Goal: Information Seeking & Learning: Learn about a topic

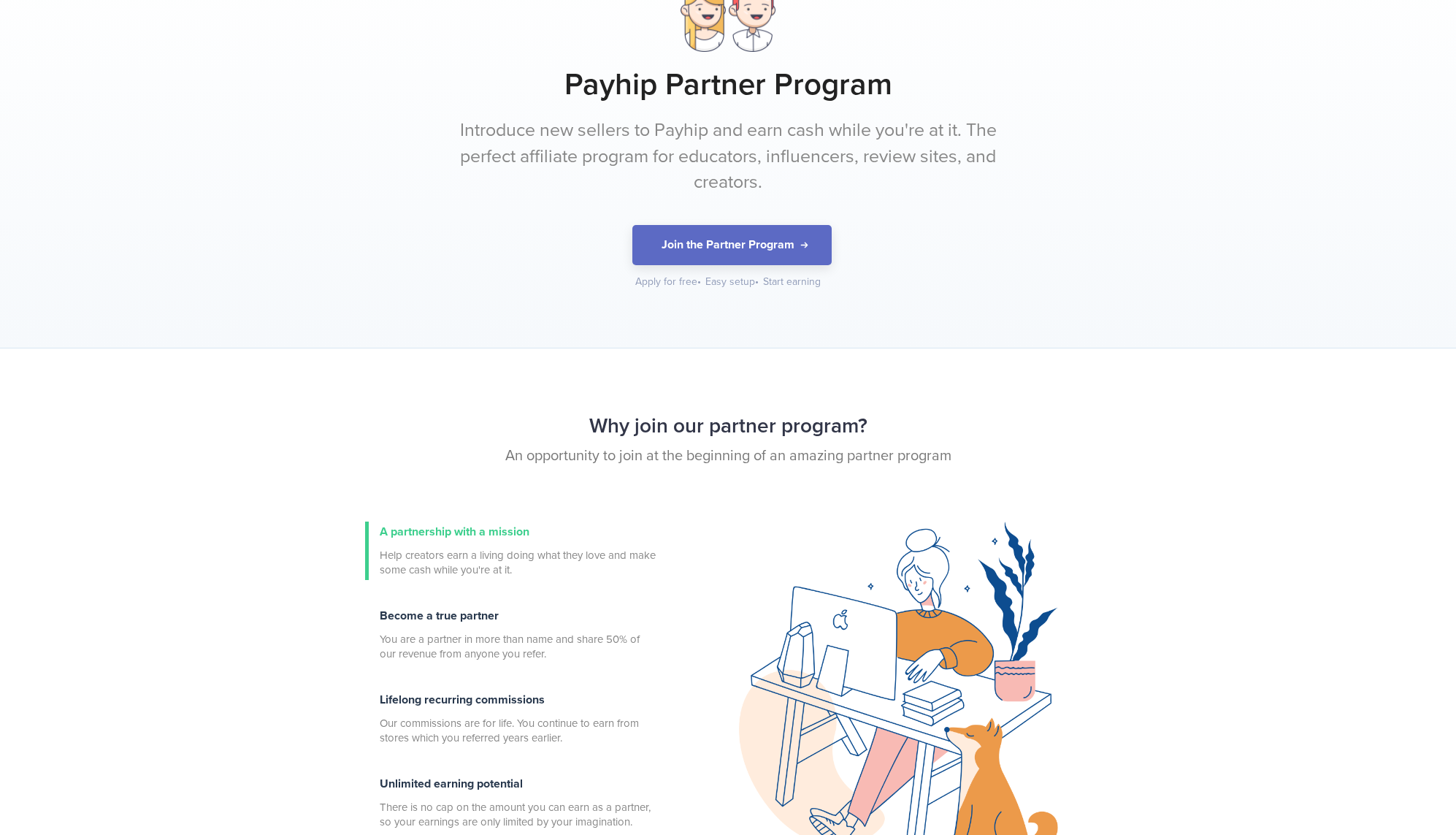
scroll to position [168, 0]
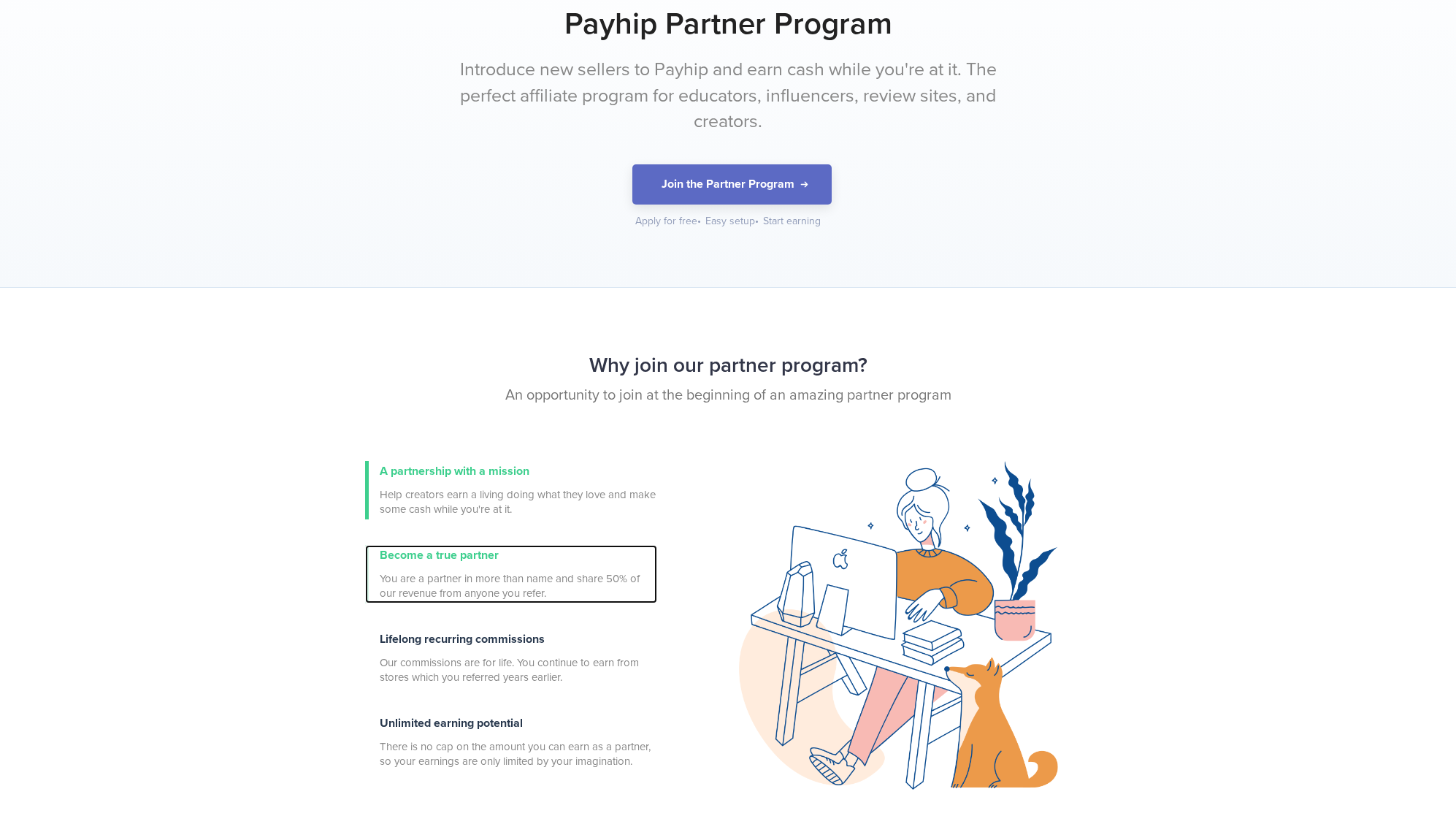
click at [459, 577] on span "You are a partner in more than name and share 50% of our revenue from anyone yo…" at bounding box center [518, 586] width 277 height 29
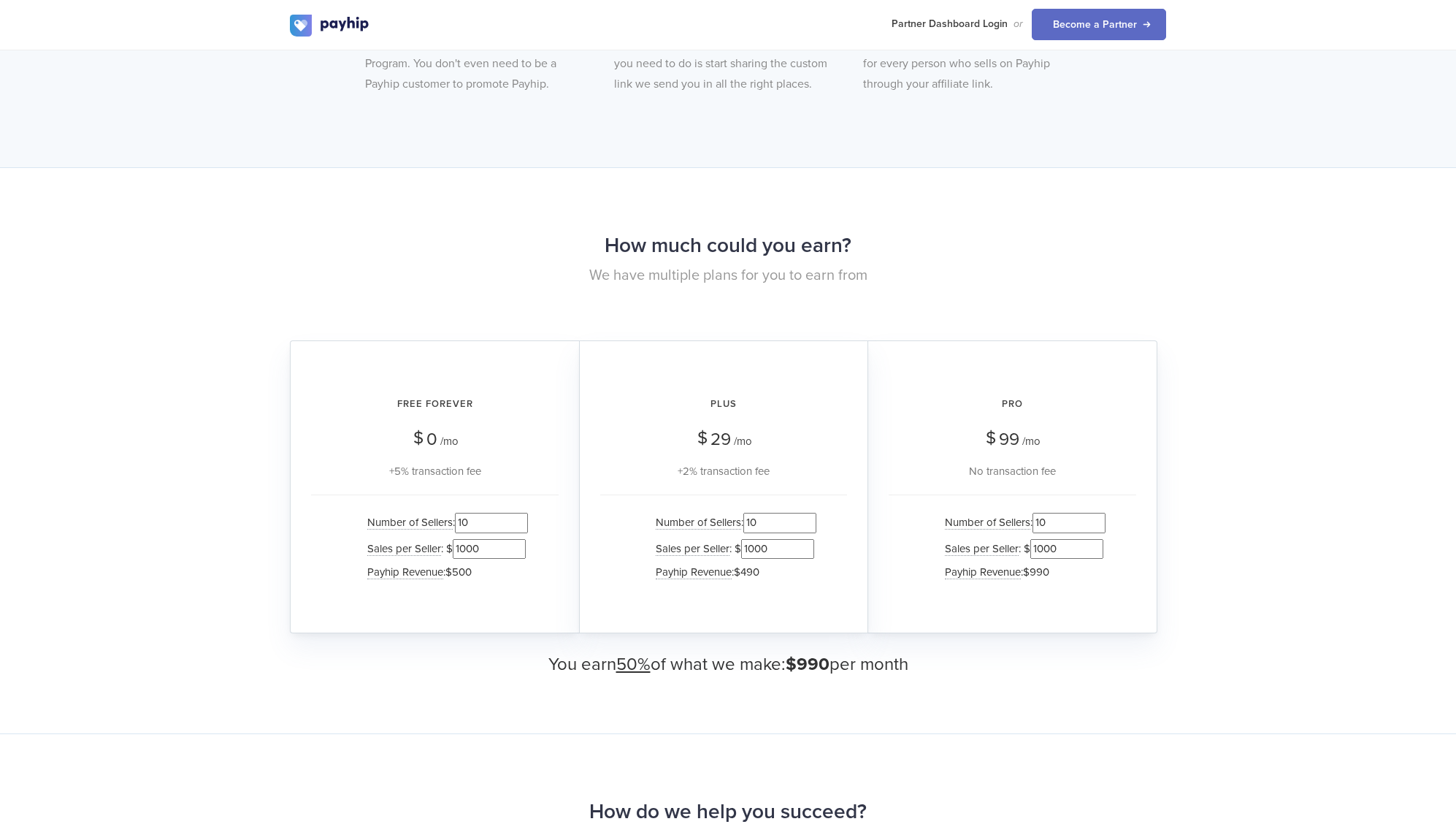
scroll to position [1174, 0]
drag, startPoint x: 786, startPoint y: 518, endPoint x: 745, endPoint y: 512, distance: 41.4
click at [748, 512] on input "10" at bounding box center [780, 521] width 73 height 19
type input "0"
drag, startPoint x: 741, startPoint y: 539, endPoint x: 732, endPoint y: 538, distance: 9.1
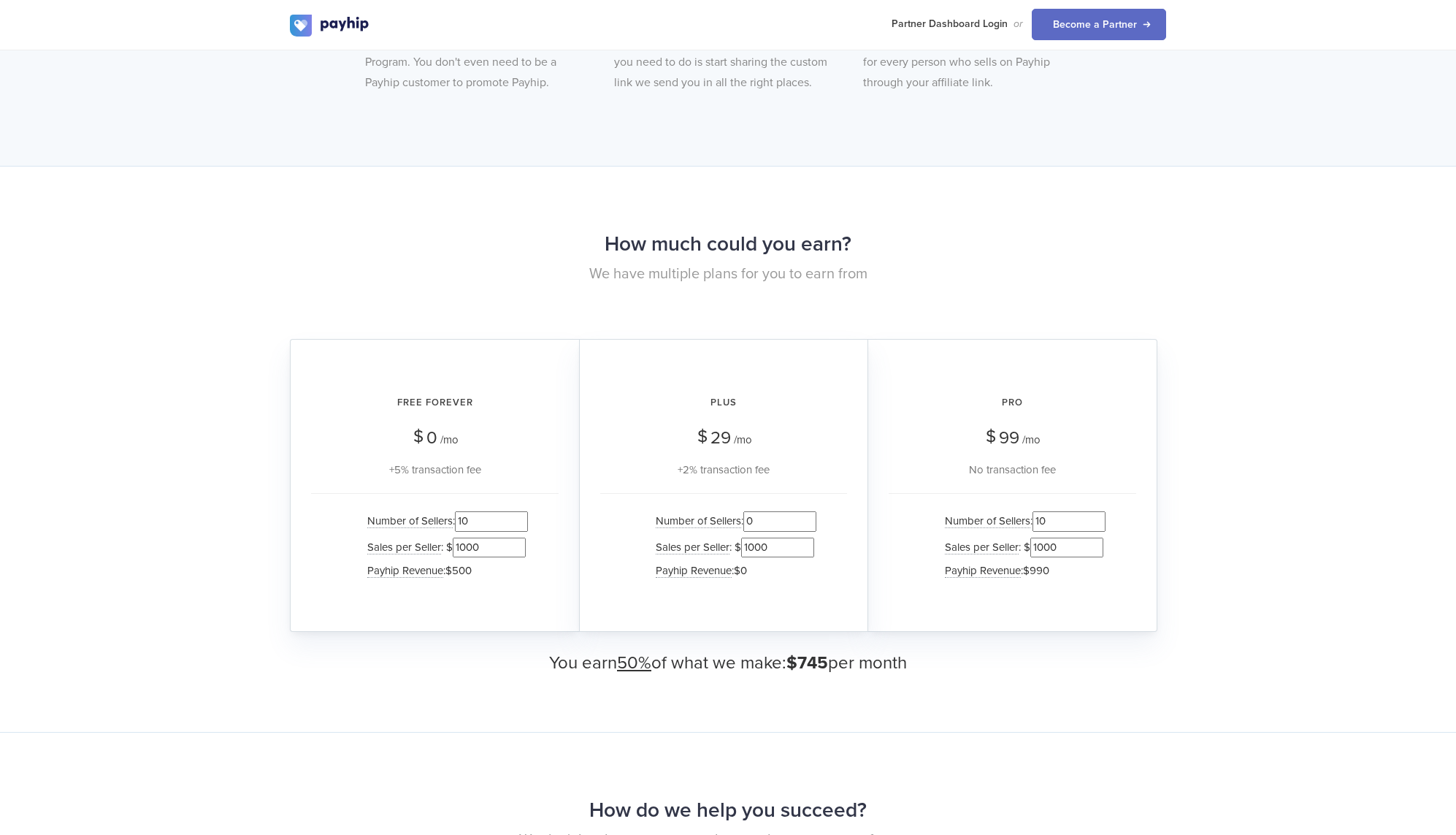
click at [732, 538] on li "Sales per Seller : $ 1000" at bounding box center [732, 547] width 168 height 26
type input "0"
drag, startPoint x: 1054, startPoint y: 519, endPoint x: 1035, endPoint y: 520, distance: 19.0
click at [1035, 520] on input "10" at bounding box center [1069, 521] width 73 height 19
type input "0"
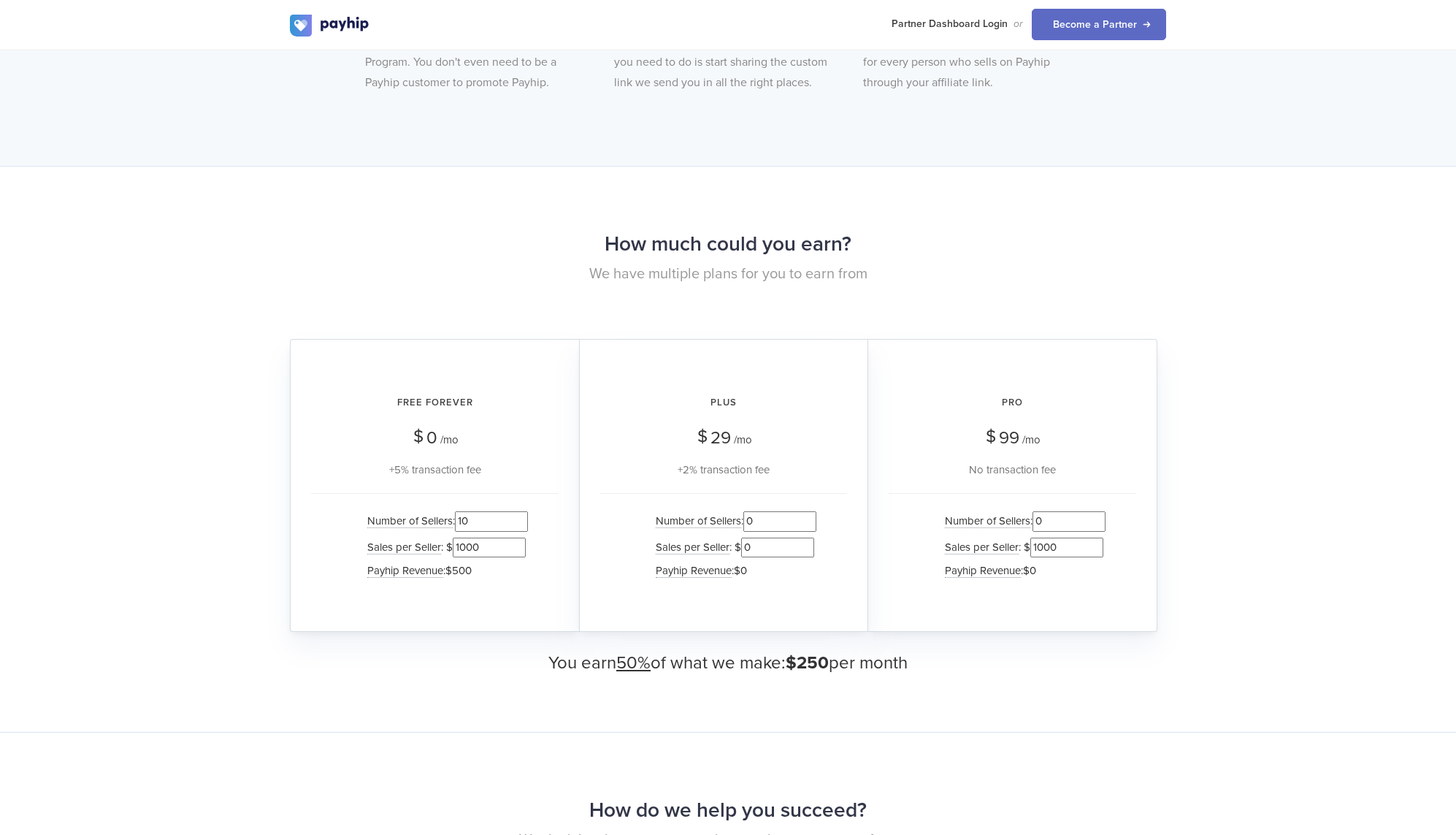
drag, startPoint x: 1048, startPoint y: 539, endPoint x: 1016, endPoint y: 539, distance: 32.0
click at [1016, 539] on li "Sales per Seller : $ 1000" at bounding box center [1022, 547] width 168 height 26
type input "0"
click at [1231, 445] on div "How much could you earn? We have multiple plans for you to earn from Free Forev…" at bounding box center [728, 449] width 1456 height 566
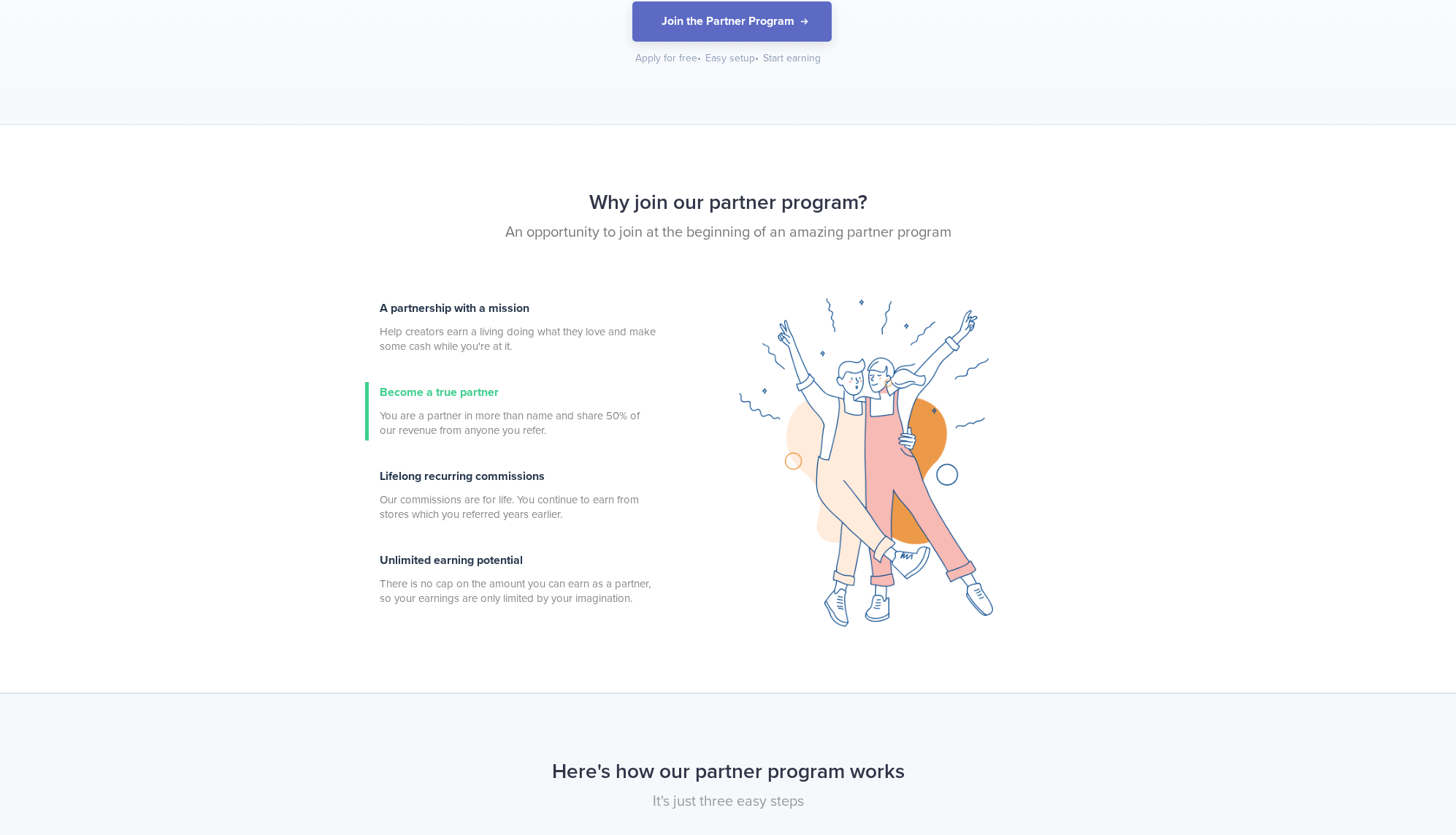
scroll to position [0, 0]
